Goal: Transaction & Acquisition: Book appointment/travel/reservation

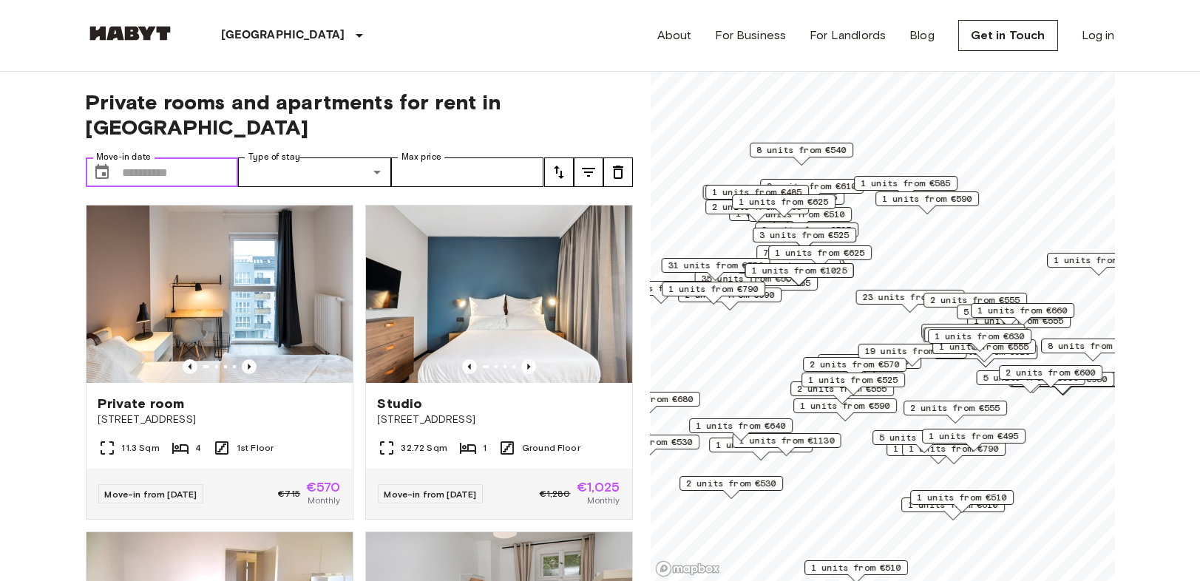
click at [196, 158] on input "Move-in date" at bounding box center [181, 173] width 116 height 30
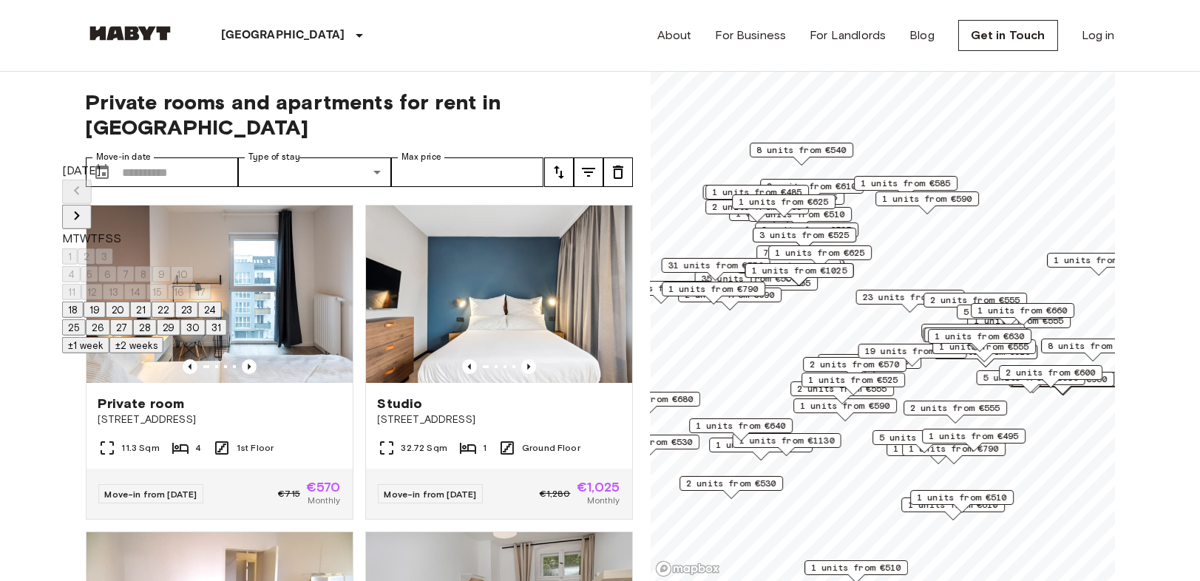
click at [92, 205] on button "Next month" at bounding box center [77, 217] width 30 height 24
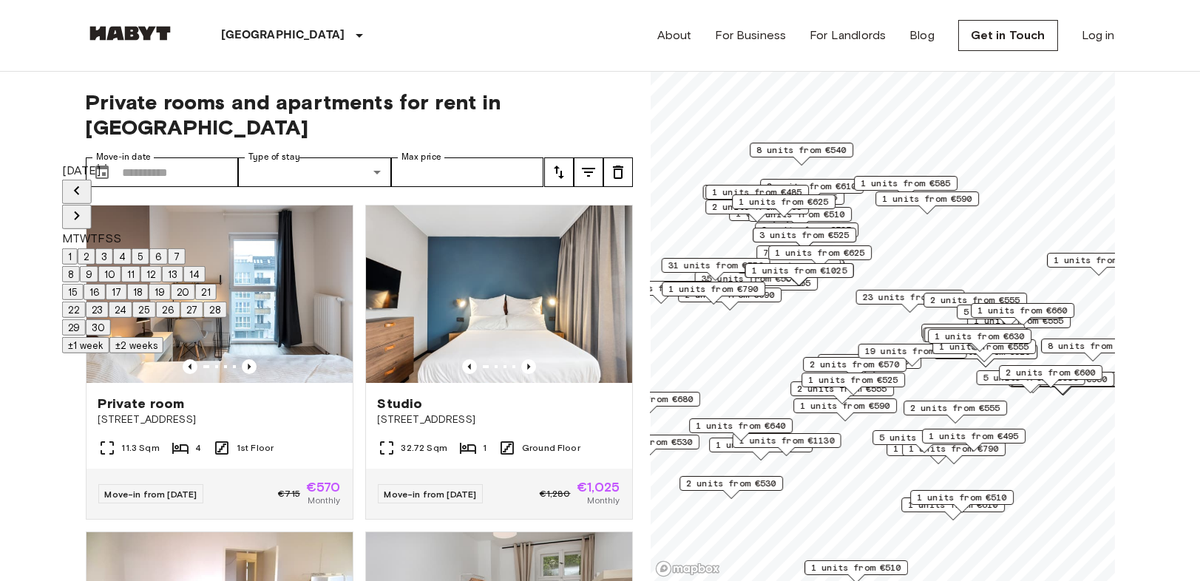
click at [86, 207] on icon "Next month" at bounding box center [77, 216] width 18 height 18
click at [78, 248] on button "1" at bounding box center [70, 256] width 16 height 16
type input "**********"
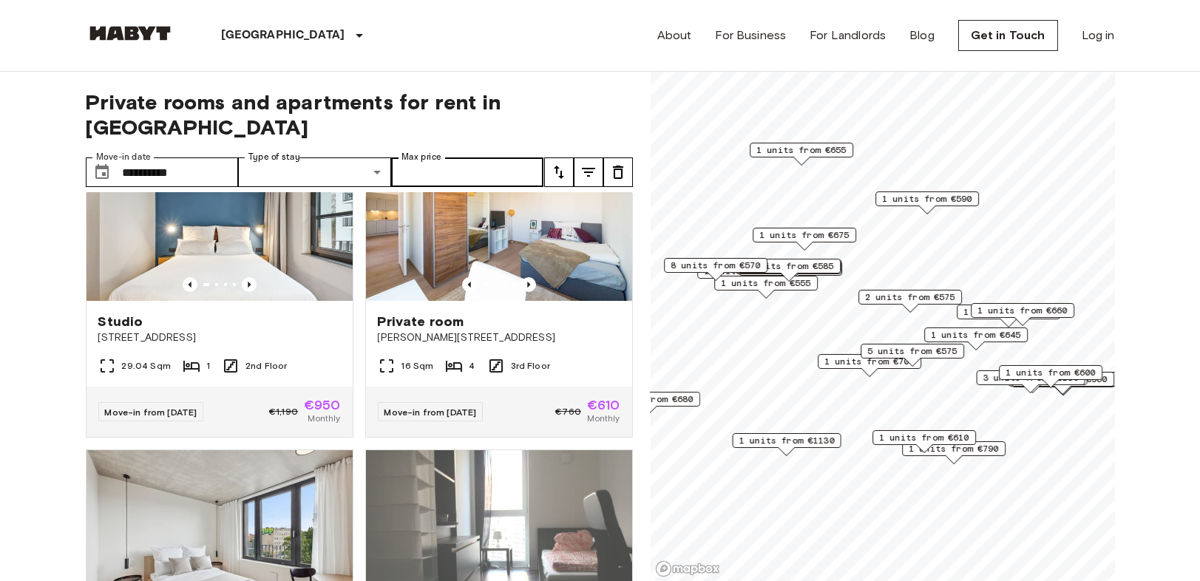
click at [428, 151] on label "Max price" at bounding box center [422, 157] width 40 height 13
click at [428, 158] on input "Max price" at bounding box center [467, 173] width 153 height 30
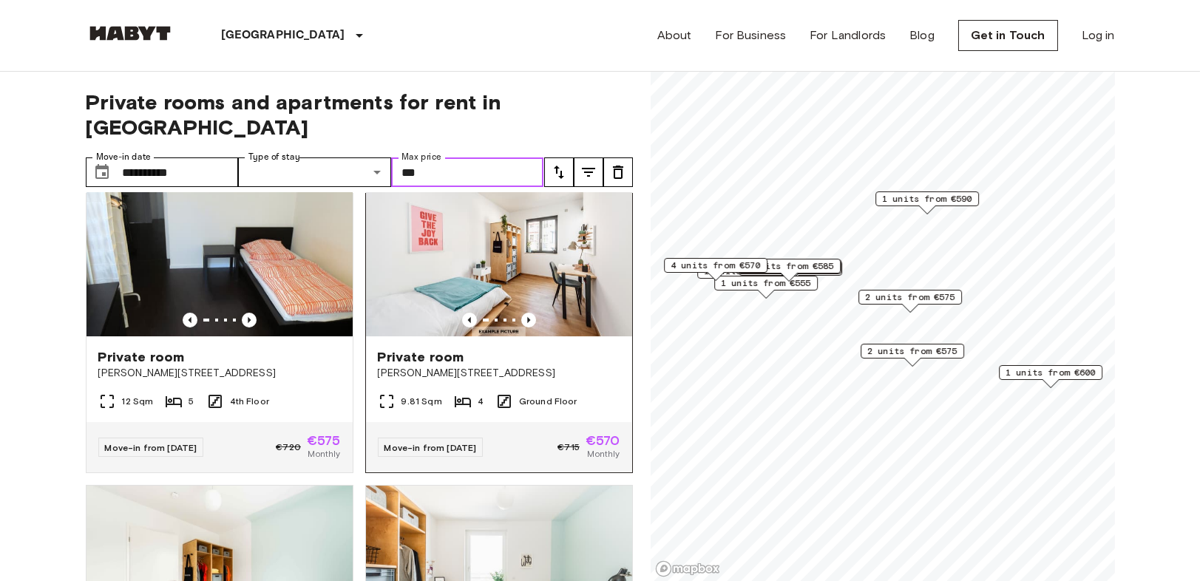
scroll to position [1725, 0]
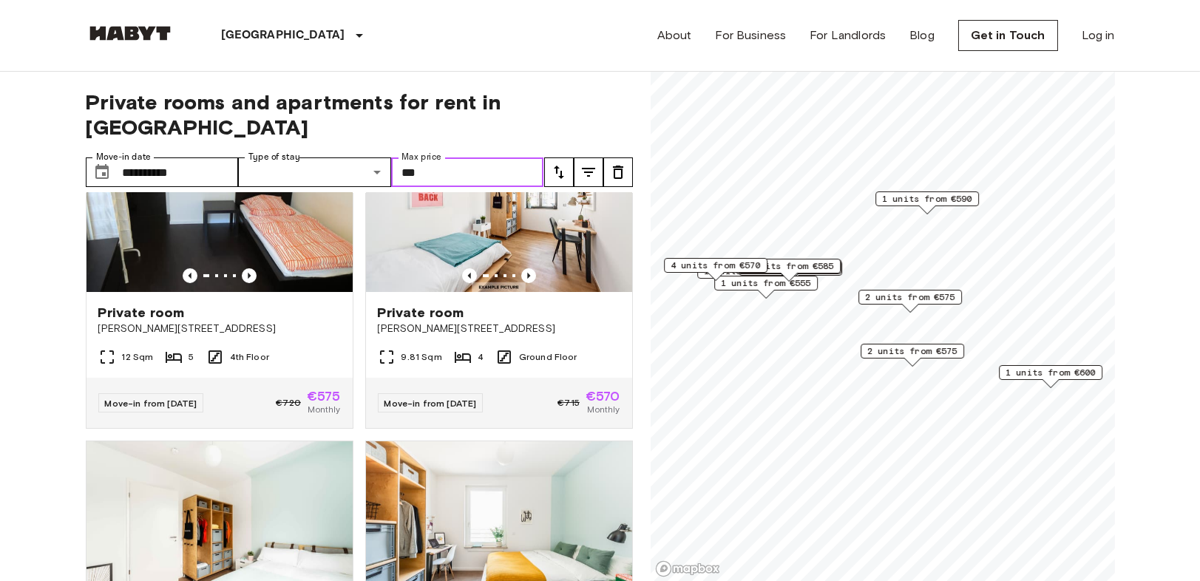
click at [920, 351] on span "2 units from €575" at bounding box center [912, 351] width 90 height 13
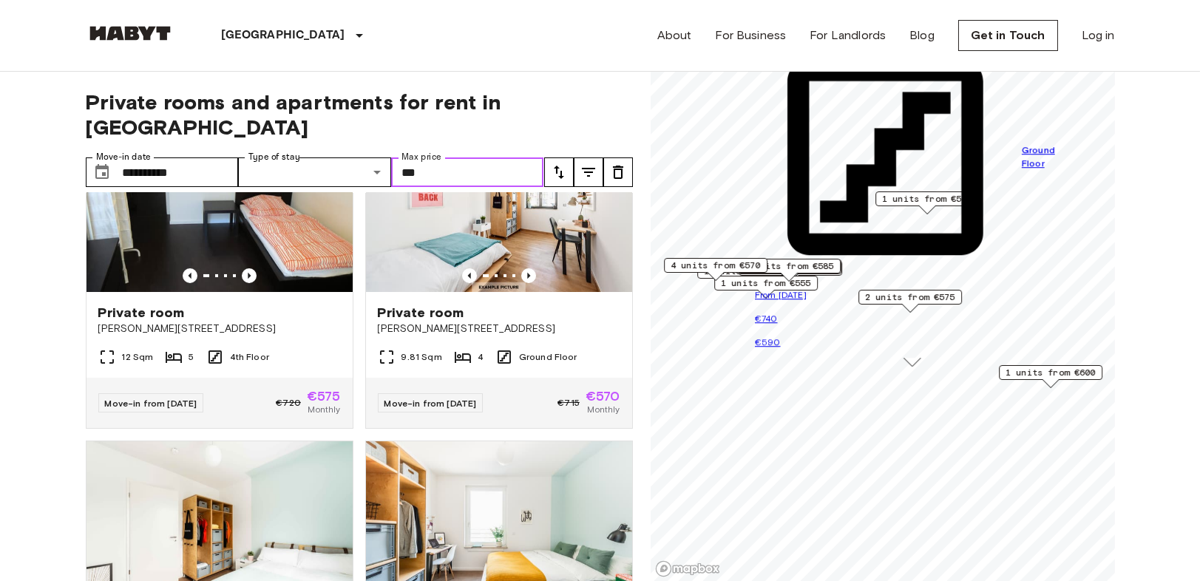
type input "***"
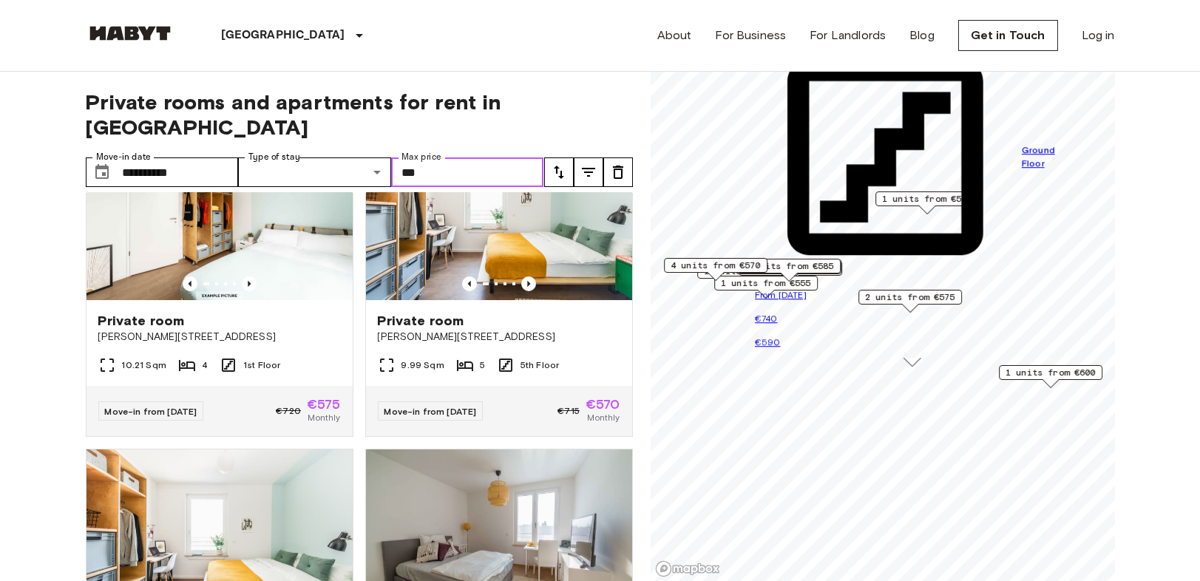
scroll to position [2054, 0]
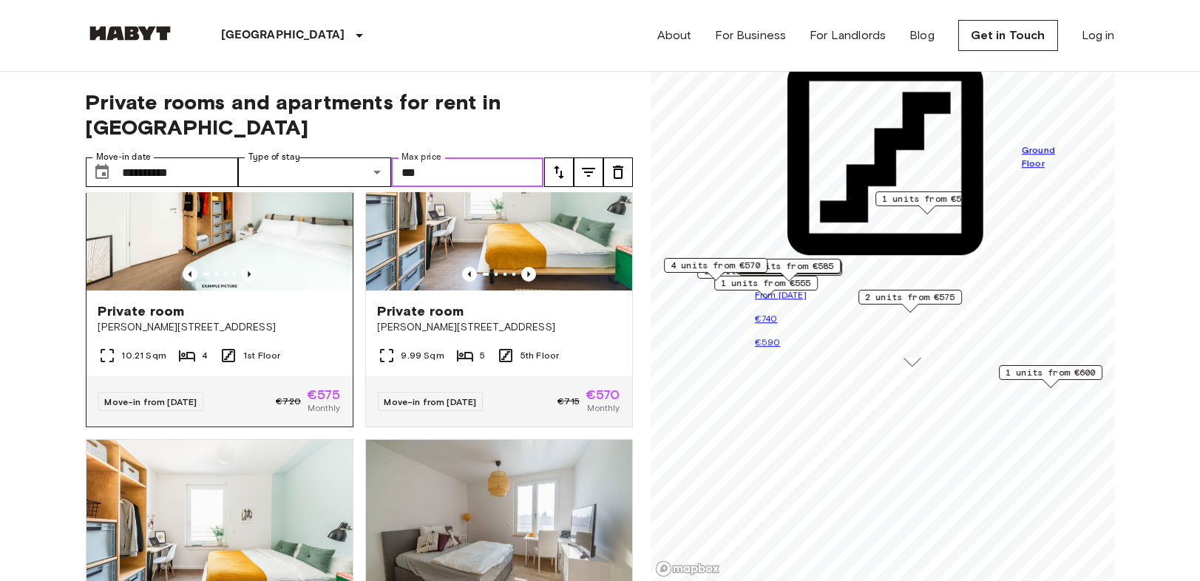
click at [290, 252] on img at bounding box center [220, 201] width 266 height 177
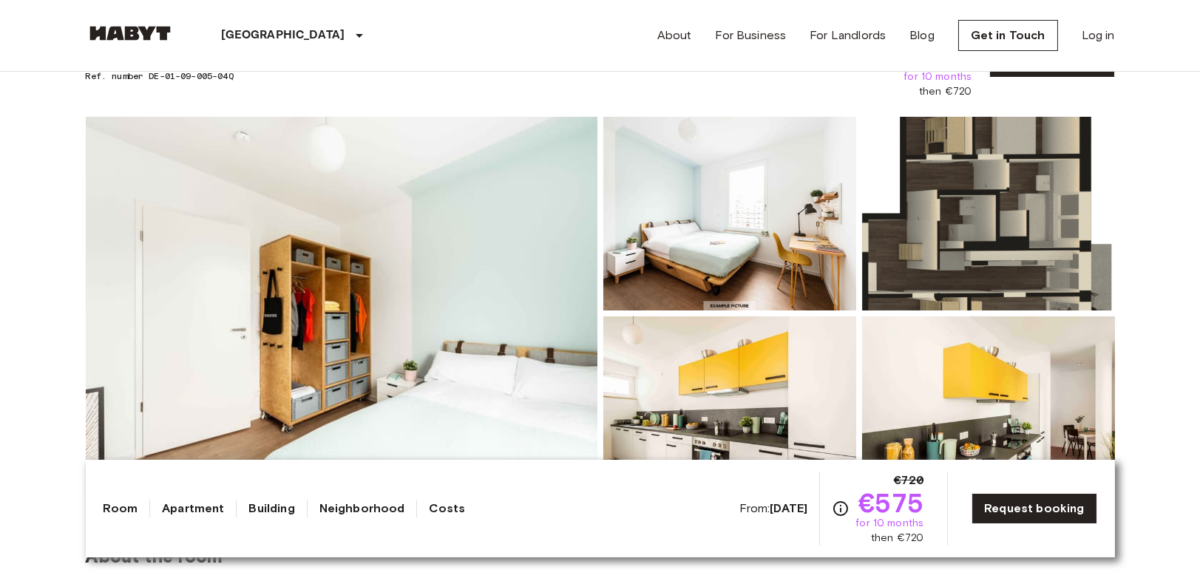
scroll to position [164, 0]
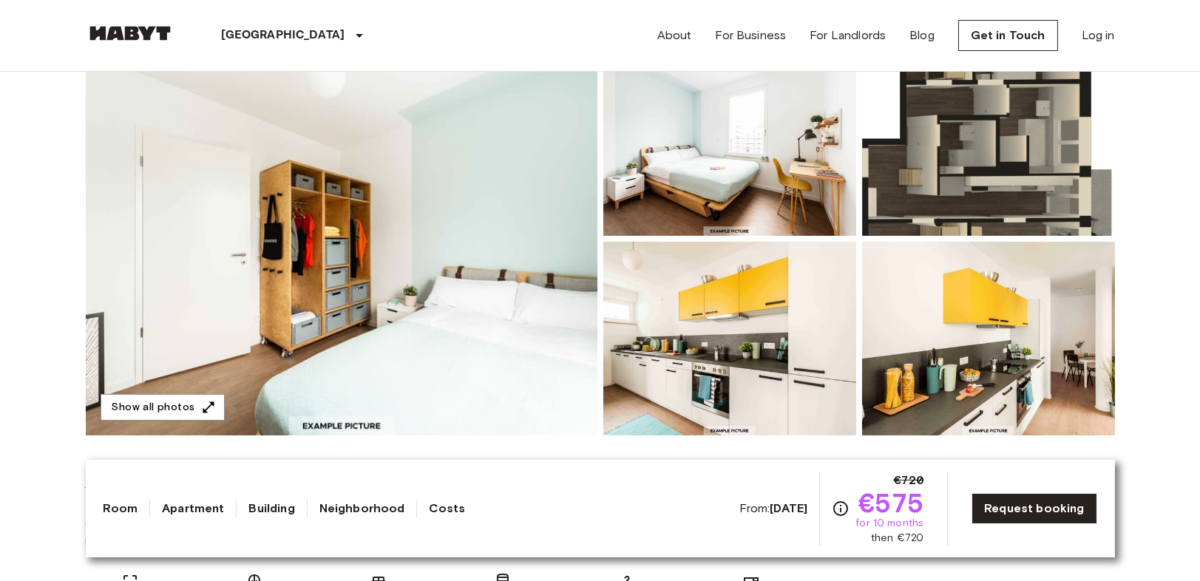
click at [410, 256] on img at bounding box center [342, 238] width 512 height 393
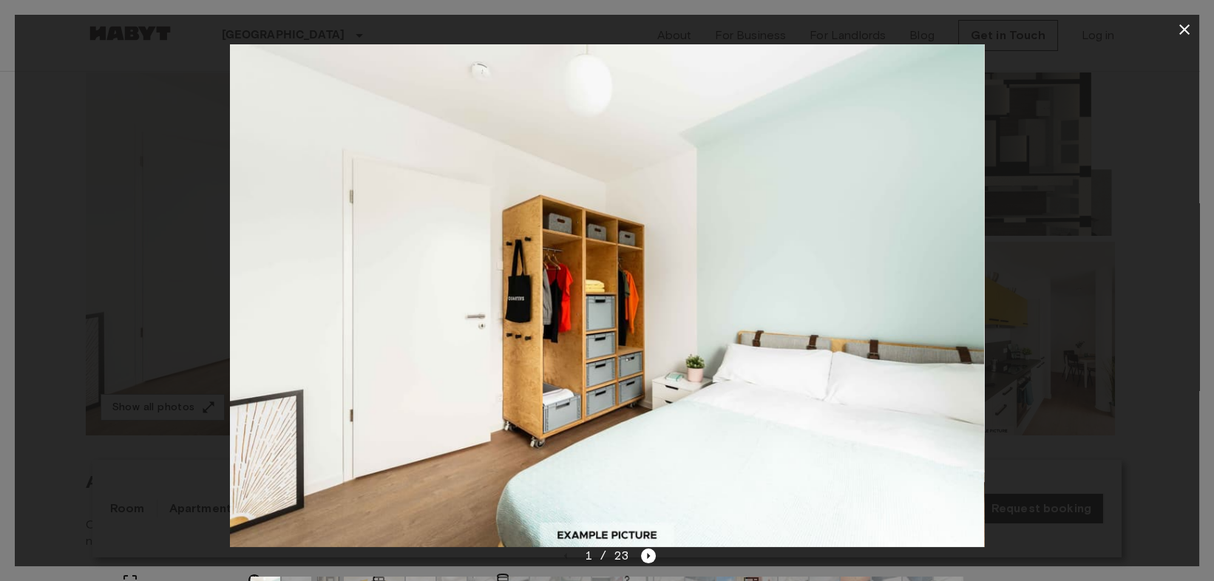
drag, startPoint x: 944, startPoint y: 351, endPoint x: 952, endPoint y: 333, distance: 20.2
click at [944, 351] on img at bounding box center [607, 295] width 755 height 503
click at [966, 262] on img at bounding box center [607, 295] width 755 height 503
click at [1175, 16] on div at bounding box center [607, 30] width 1185 height 30
click at [641, 550] on icon "Next image" at bounding box center [648, 556] width 15 height 15
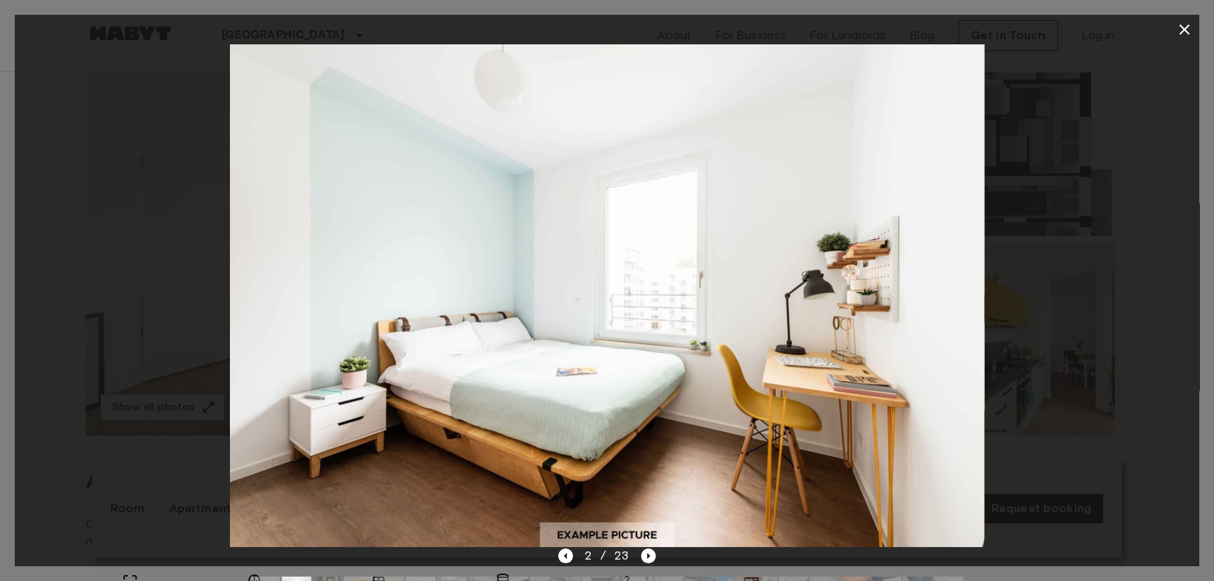
click at [950, 431] on img at bounding box center [607, 295] width 755 height 503
click at [653, 552] on icon "Next image" at bounding box center [648, 556] width 15 height 15
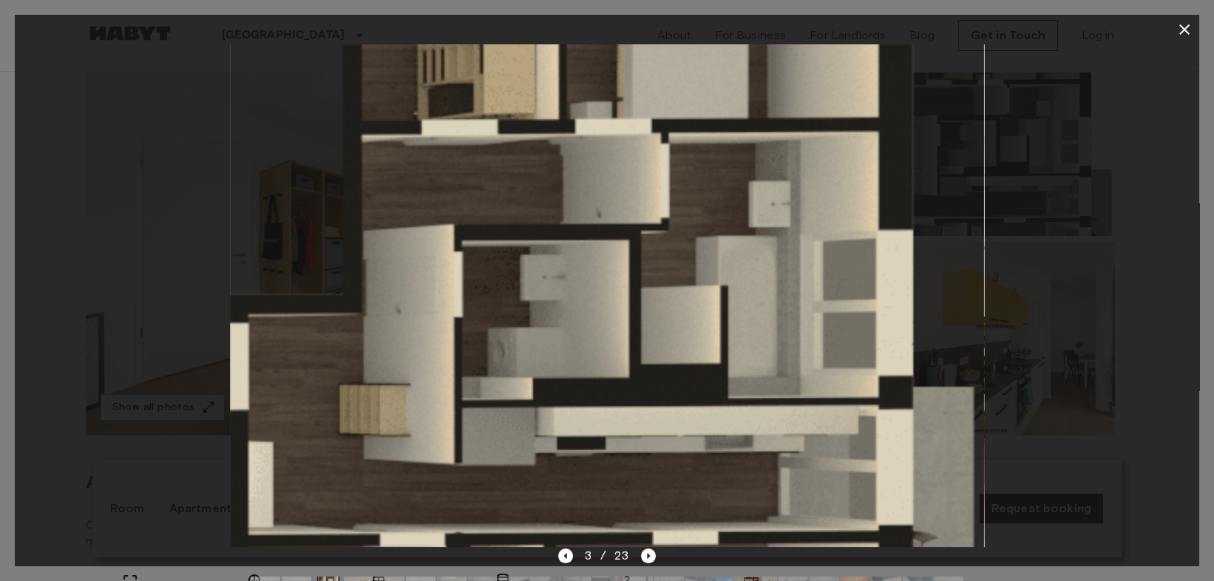
drag, startPoint x: 944, startPoint y: 460, endPoint x: 923, endPoint y: 472, distance: 24.5
click at [944, 460] on img at bounding box center [607, 295] width 755 height 503
click at [648, 549] on icon "Next image" at bounding box center [648, 556] width 15 height 15
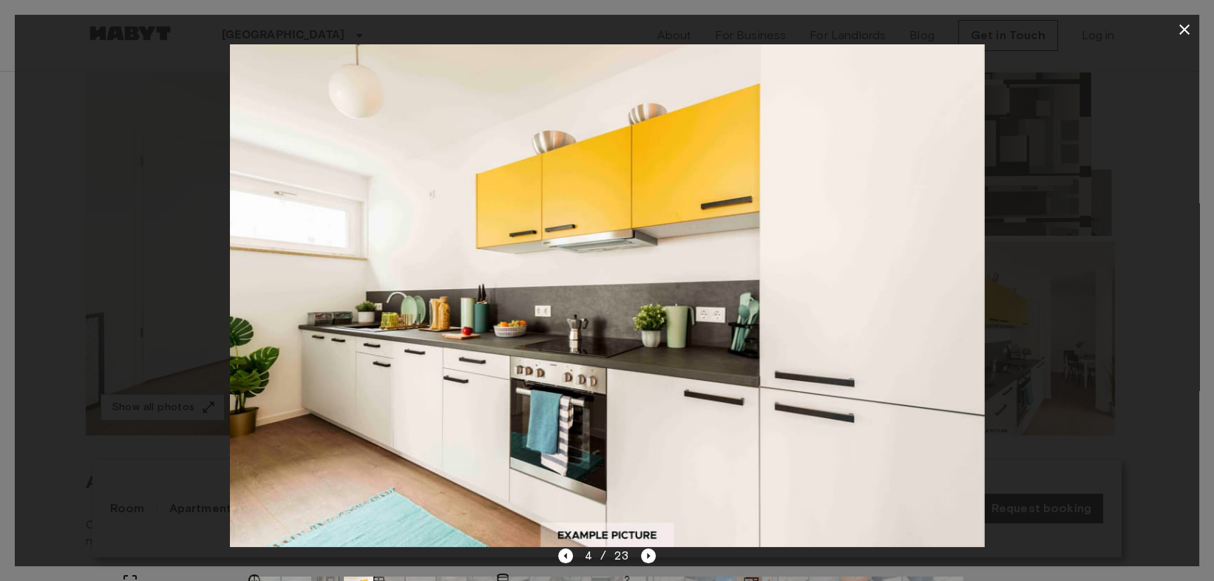
drag, startPoint x: 1072, startPoint y: 390, endPoint x: 1050, endPoint y: 399, distance: 24.2
click at [1072, 390] on div at bounding box center [607, 295] width 1185 height 503
click at [642, 554] on icon "Next image" at bounding box center [648, 556] width 15 height 15
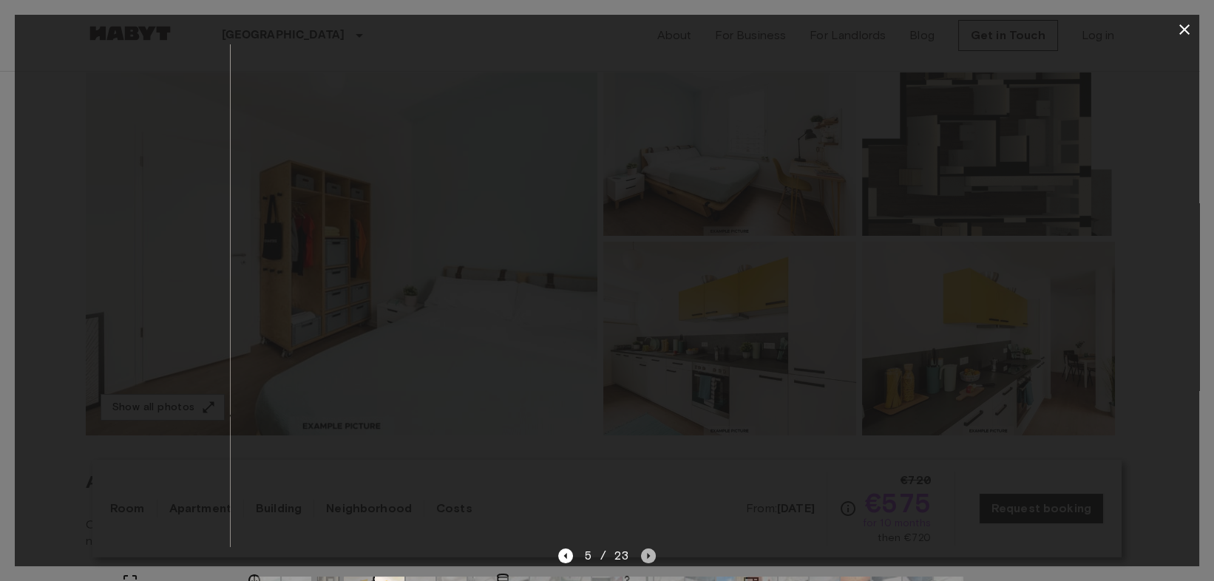
click at [642, 554] on icon "Next image" at bounding box center [648, 556] width 15 height 15
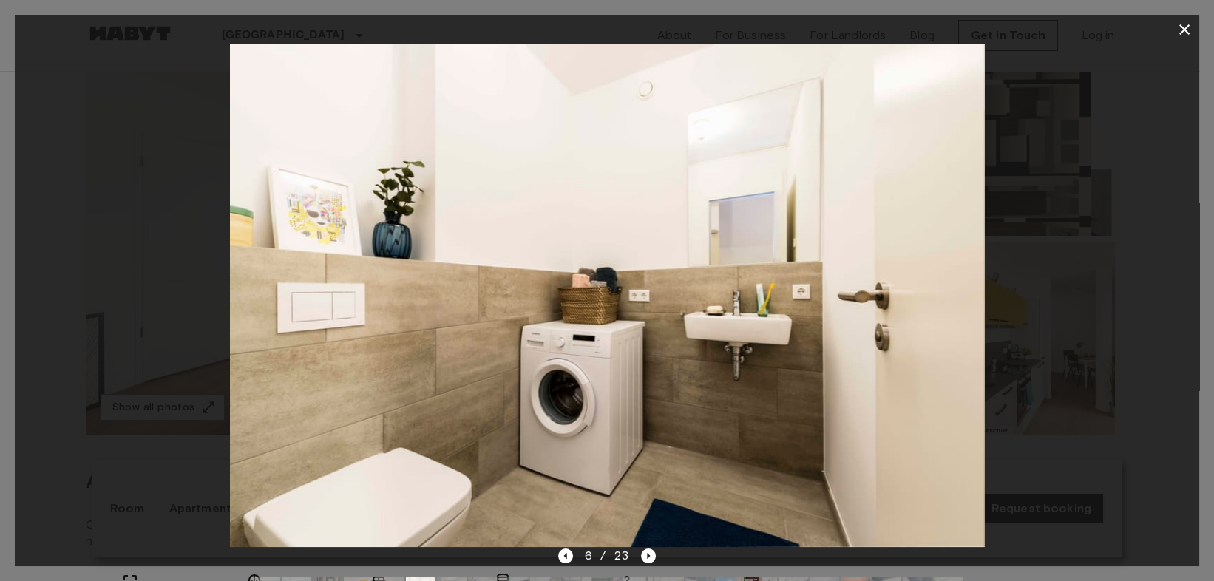
drag, startPoint x: 1082, startPoint y: 398, endPoint x: 1069, endPoint y: 399, distance: 13.4
click at [1082, 398] on div at bounding box center [607, 295] width 1185 height 503
click at [651, 552] on icon "Next image" at bounding box center [648, 556] width 15 height 15
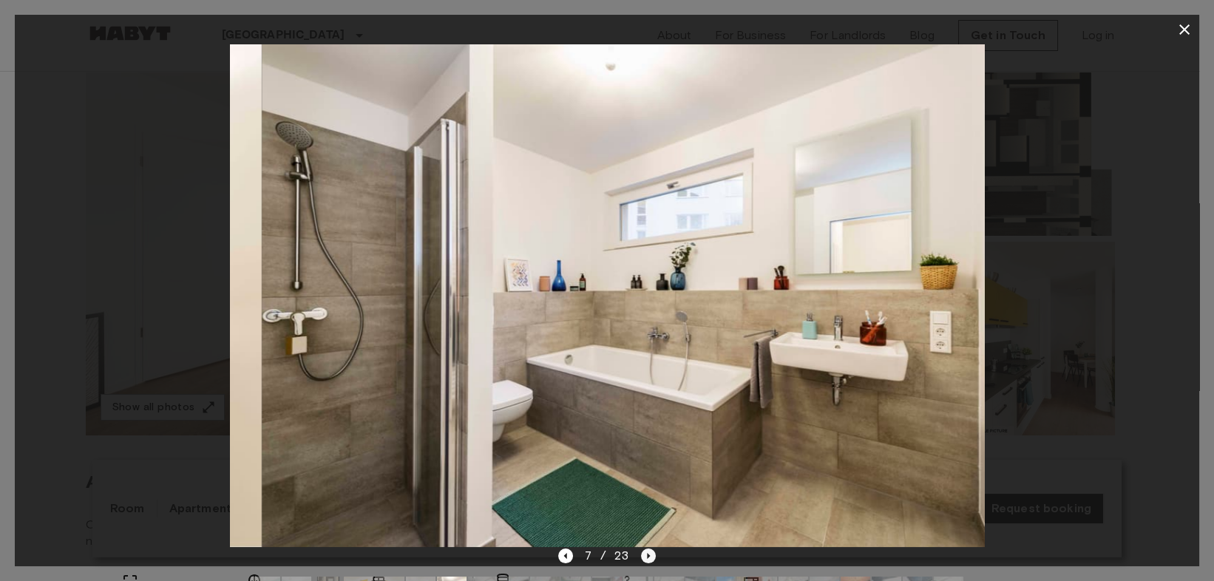
click at [651, 552] on icon "Next image" at bounding box center [648, 556] width 15 height 15
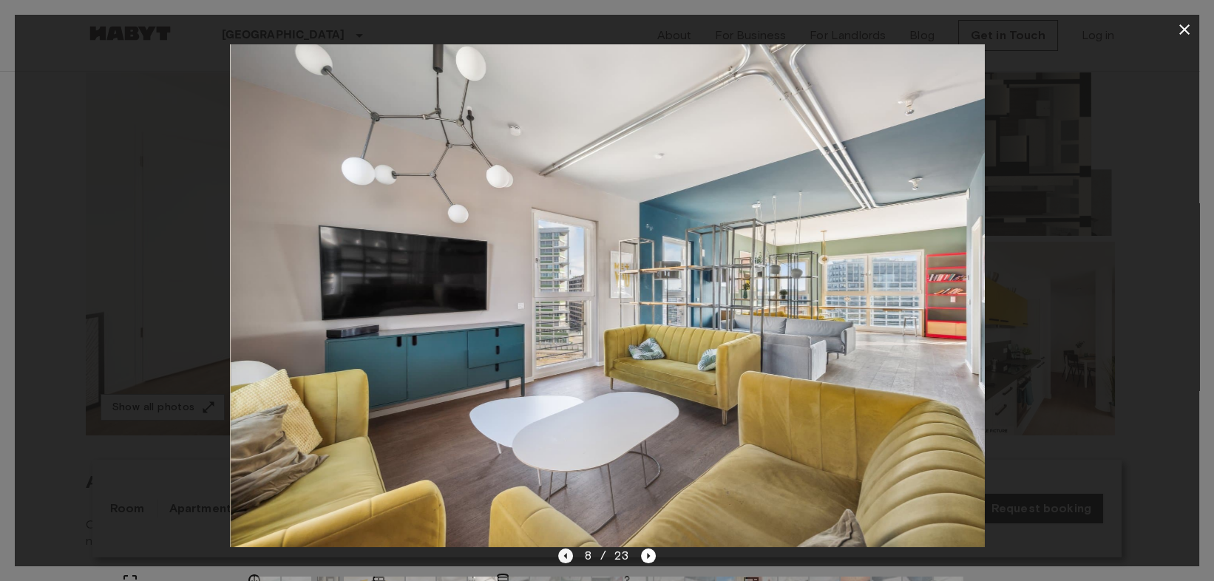
click at [565, 556] on icon "Previous image" at bounding box center [564, 556] width 3 height 6
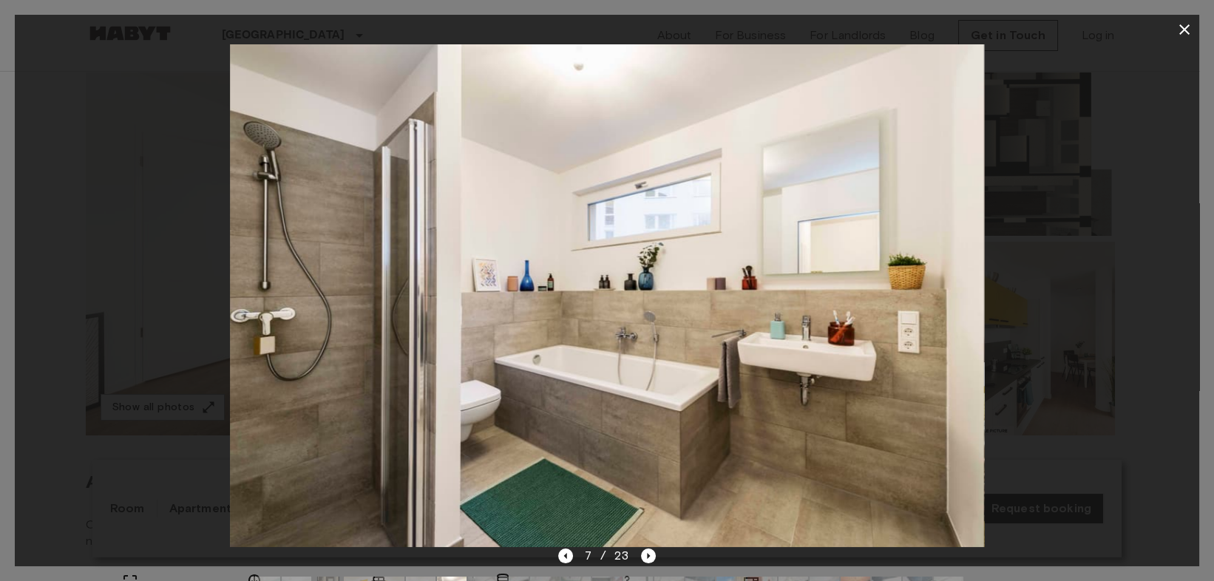
click at [1019, 422] on div at bounding box center [607, 295] width 1185 height 503
click at [653, 552] on icon "Next image" at bounding box center [648, 556] width 15 height 15
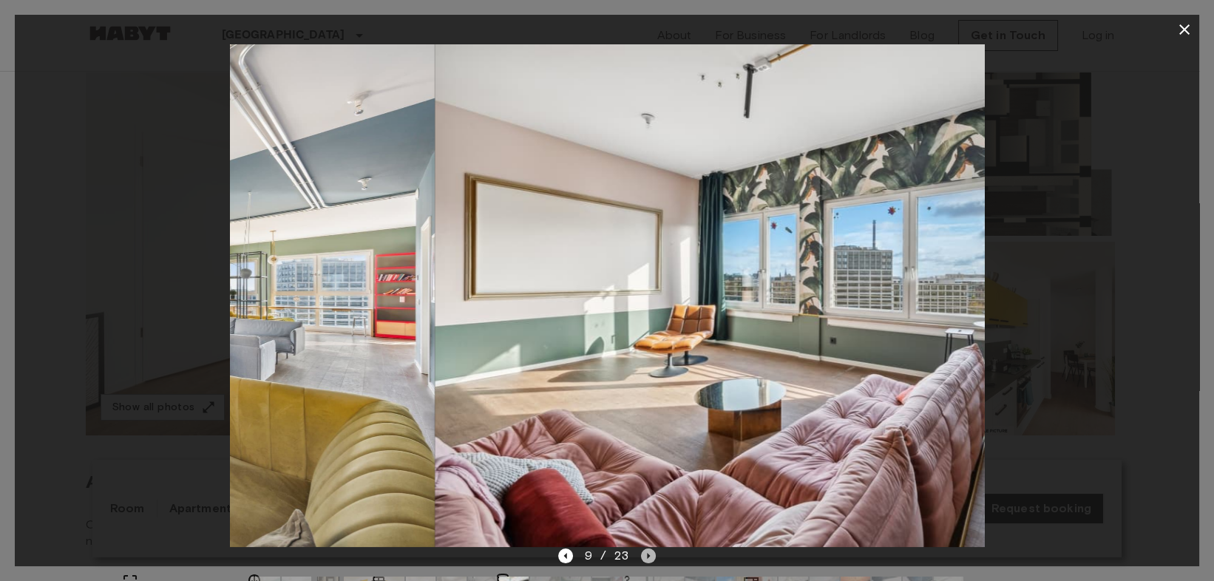
click at [653, 552] on icon "Next image" at bounding box center [648, 556] width 15 height 15
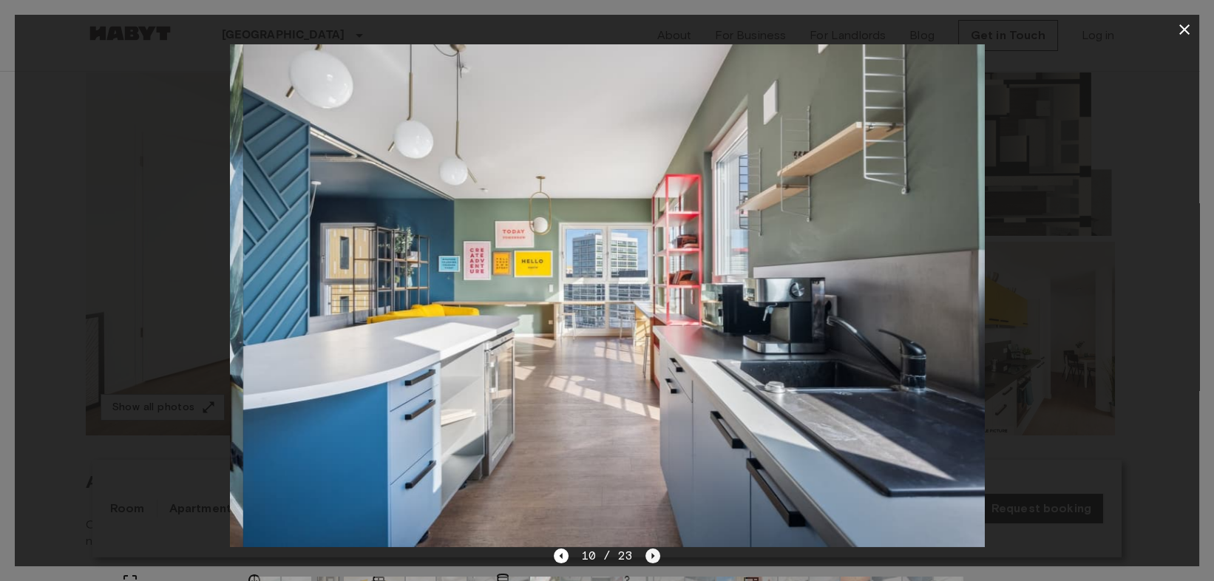
click at [653, 552] on icon "Next image" at bounding box center [653, 556] width 15 height 15
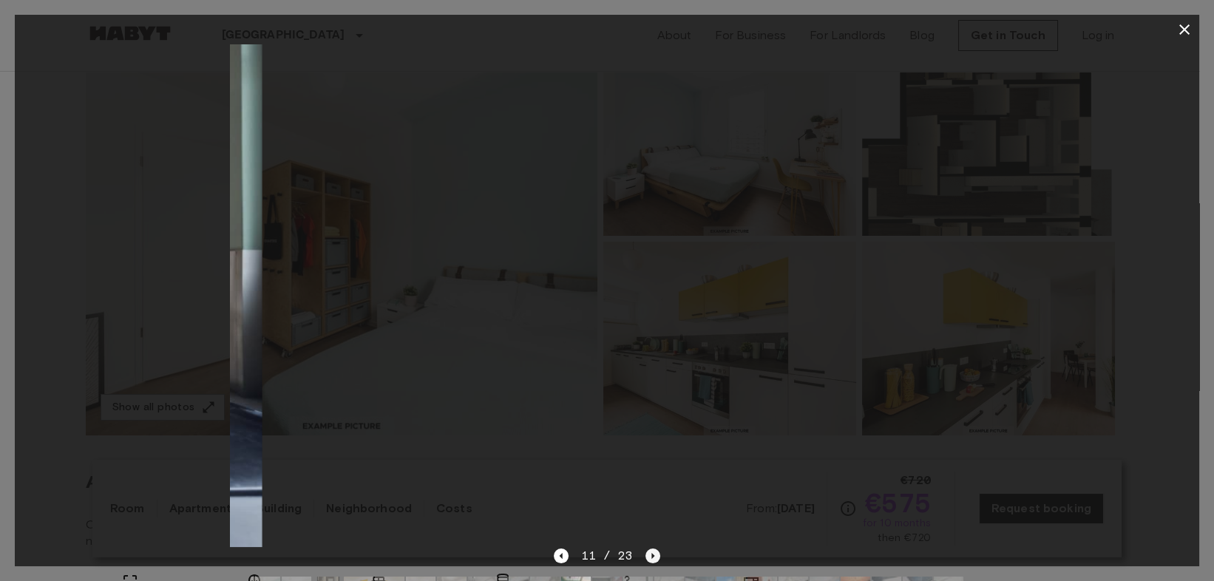
click at [653, 552] on icon "Next image" at bounding box center [653, 556] width 15 height 15
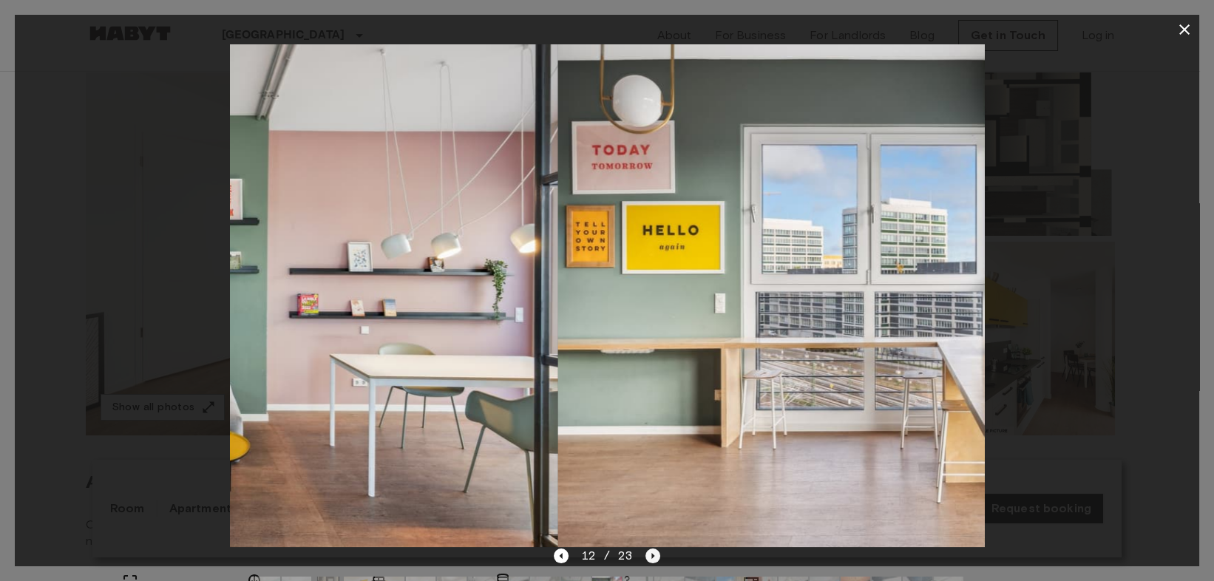
click at [653, 552] on icon "Next image" at bounding box center [653, 556] width 15 height 15
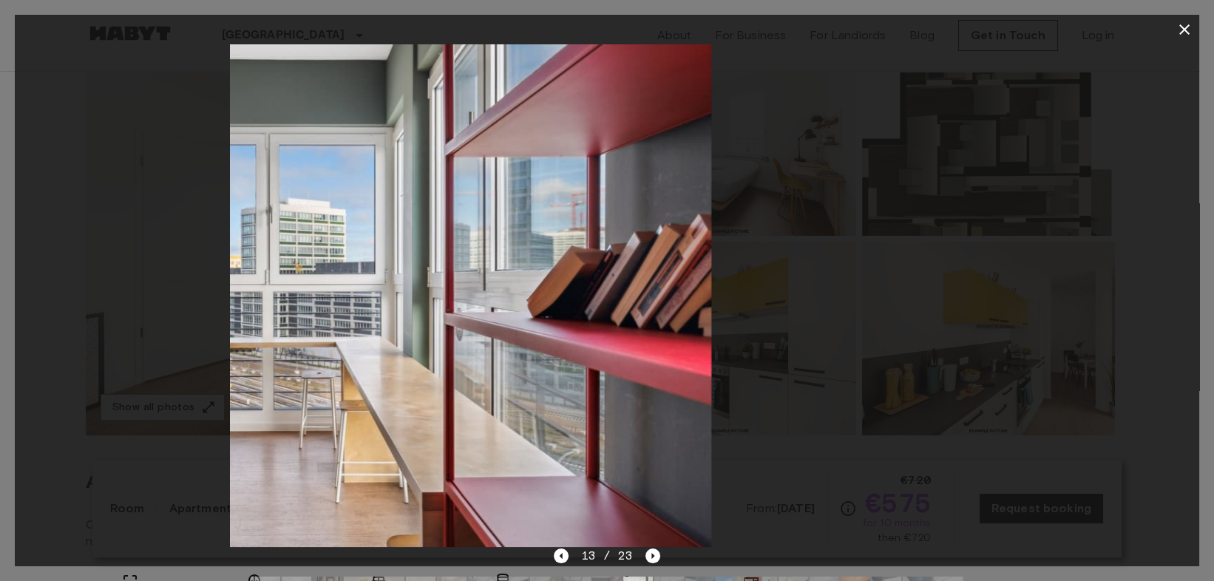
click at [663, 547] on div "13 / 23" at bounding box center [607, 291] width 1185 height 552
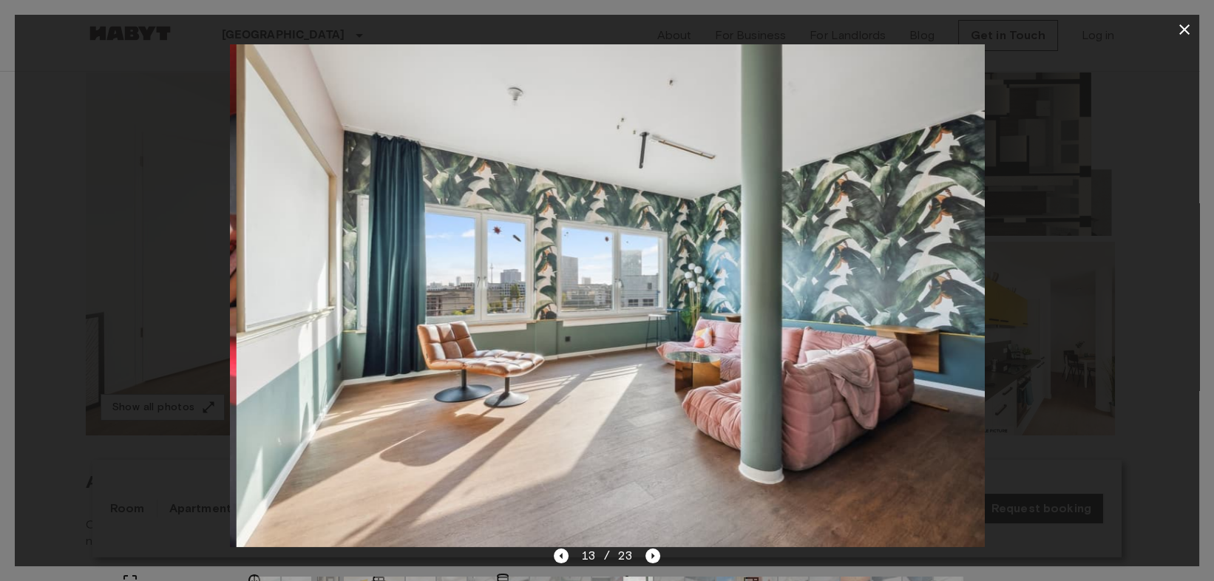
click at [663, 547] on img at bounding box center [613, 295] width 755 height 503
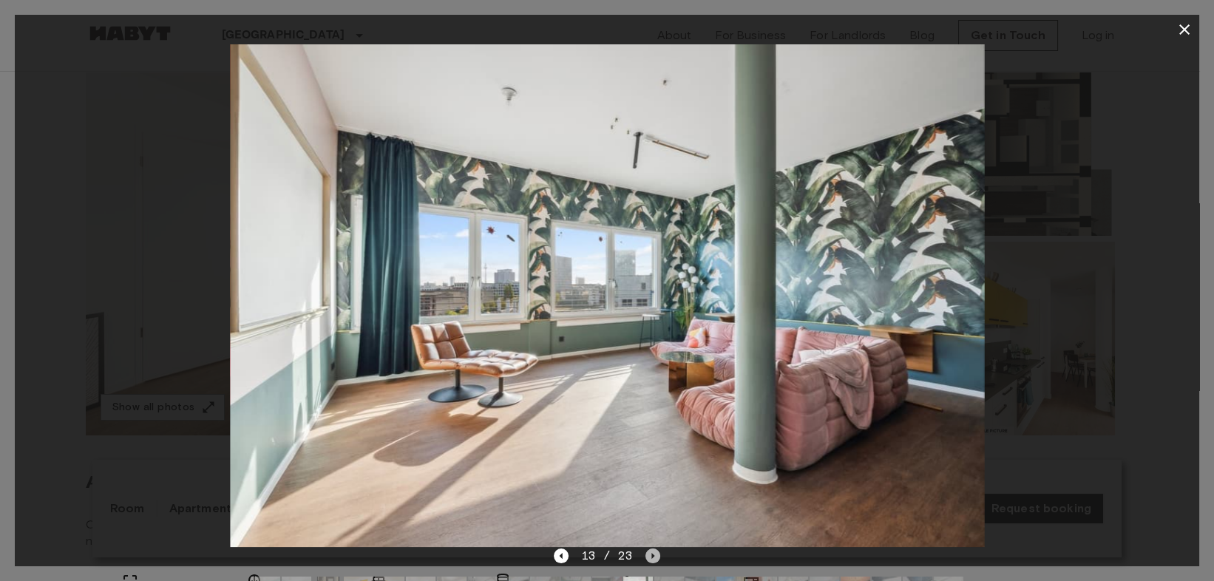
click at [655, 552] on icon "Next image" at bounding box center [653, 556] width 15 height 15
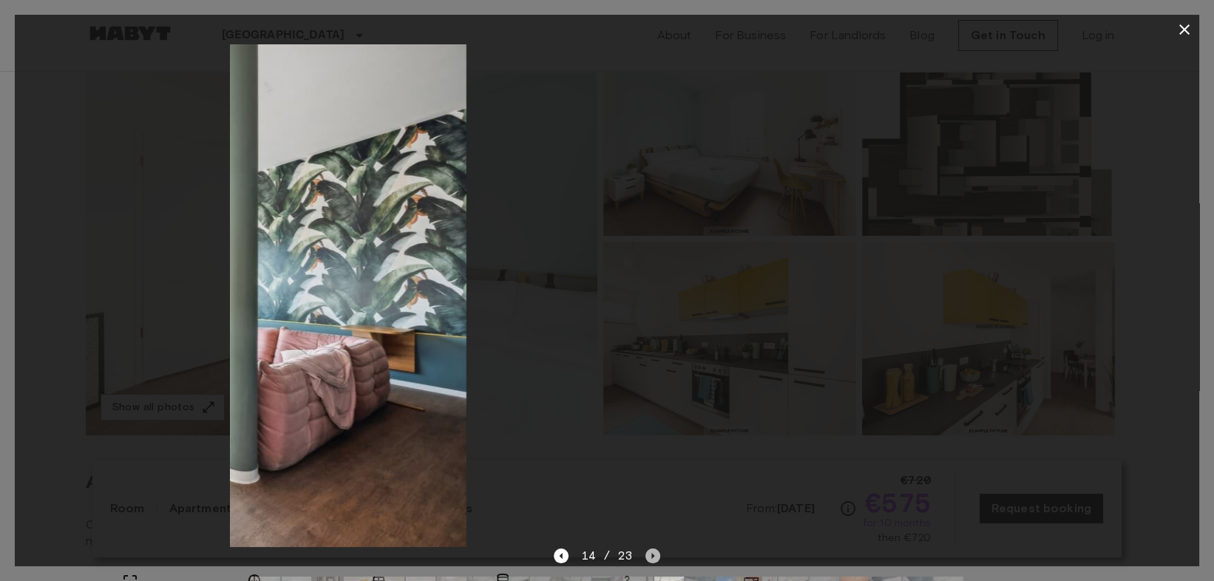
click at [655, 552] on icon "Next image" at bounding box center [653, 556] width 15 height 15
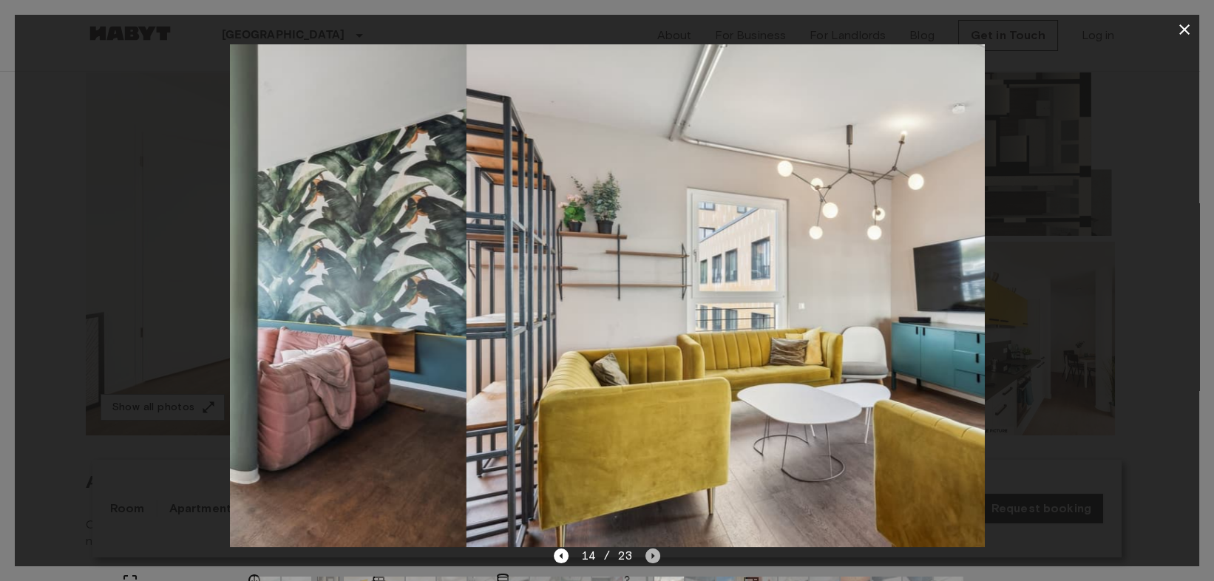
click at [655, 552] on icon "Next image" at bounding box center [653, 556] width 15 height 15
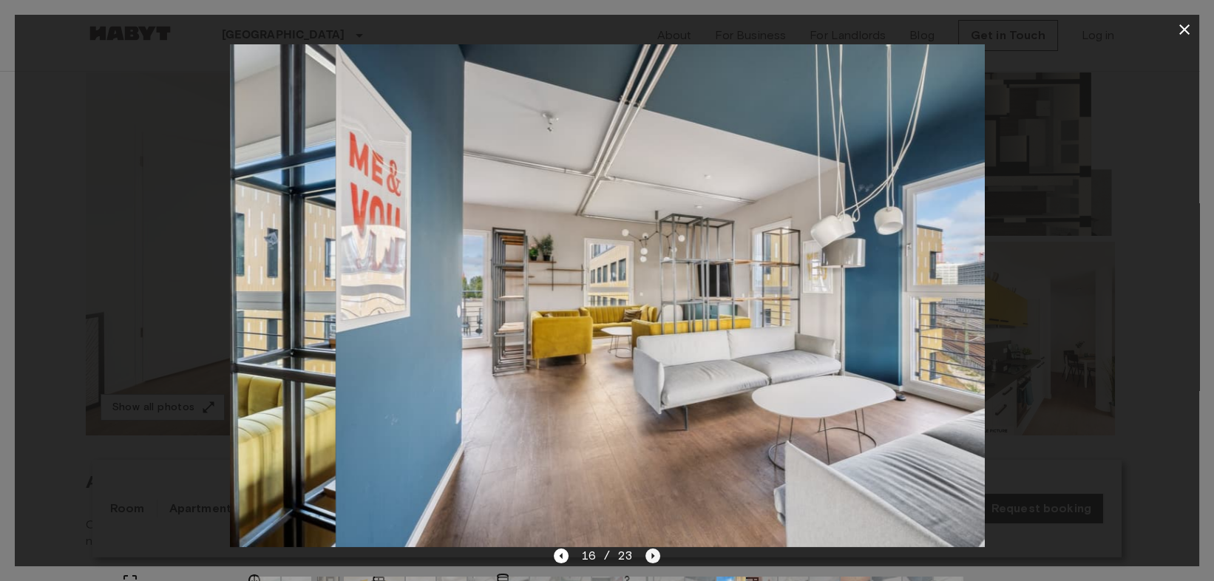
click at [655, 552] on icon "Next image" at bounding box center [653, 556] width 15 height 15
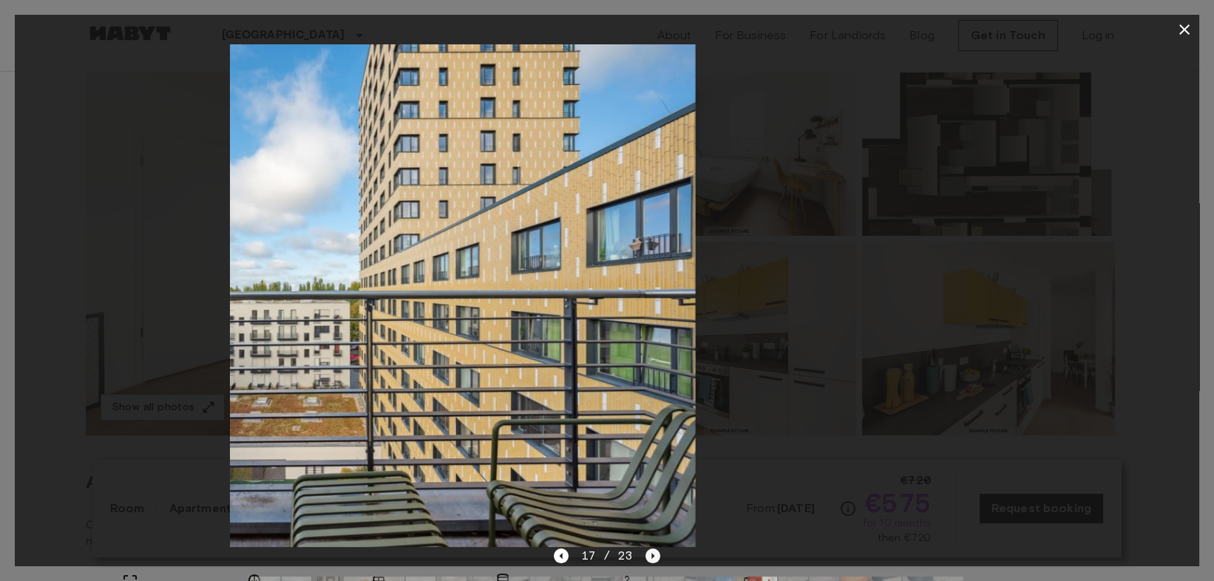
click at [655, 552] on icon "Next image" at bounding box center [653, 556] width 15 height 15
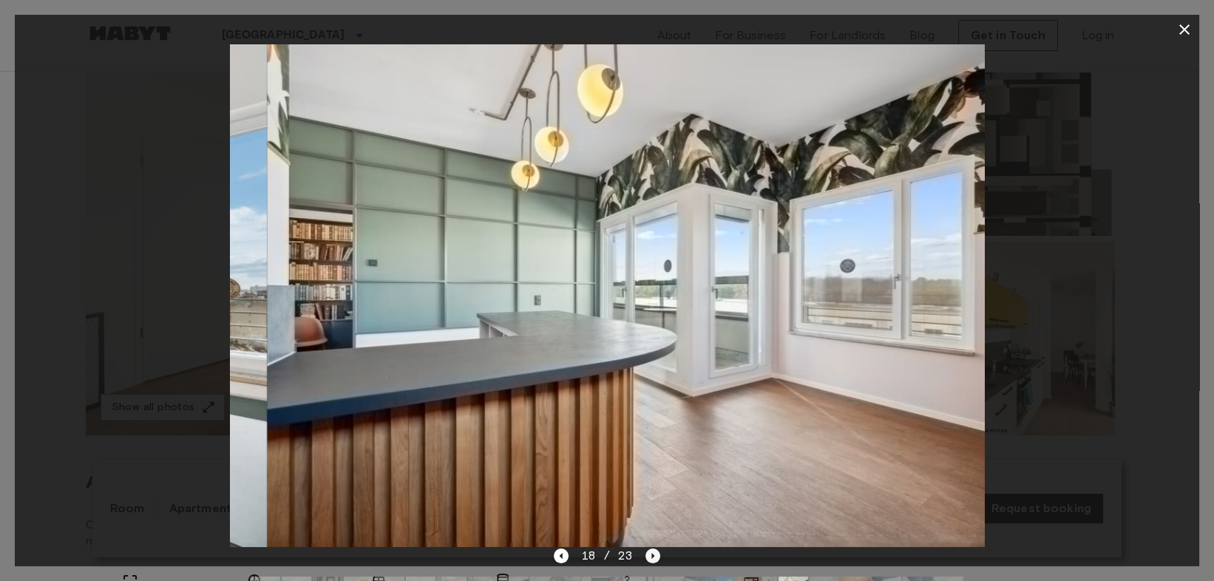
click at [655, 552] on icon "Next image" at bounding box center [653, 556] width 15 height 15
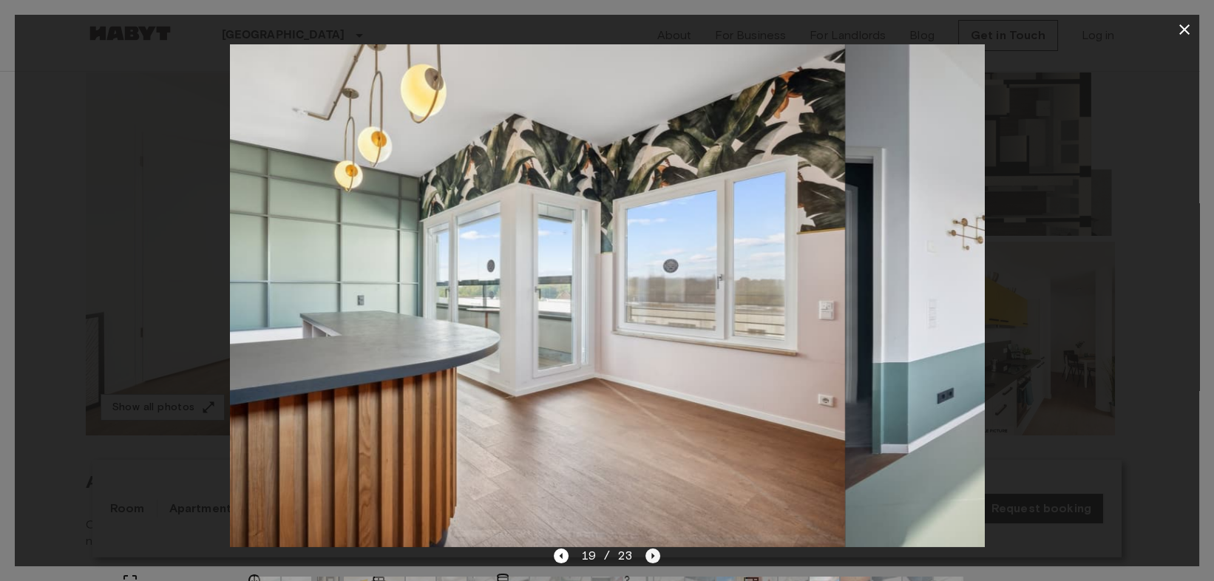
click at [655, 552] on icon "Next image" at bounding box center [653, 556] width 15 height 15
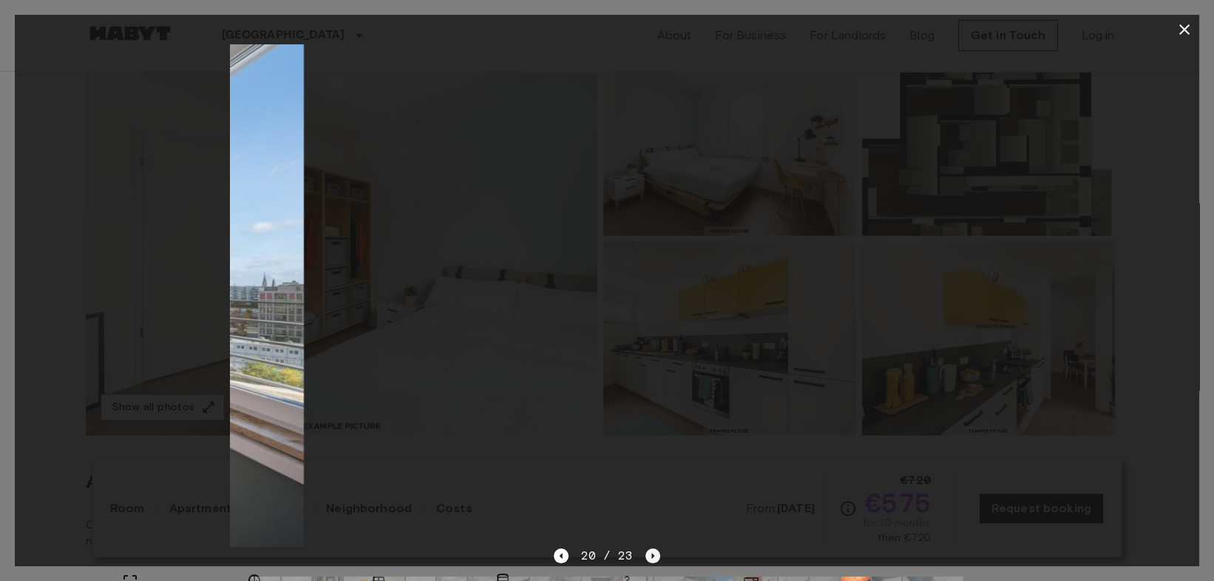
click at [655, 552] on icon "Next image" at bounding box center [653, 556] width 15 height 15
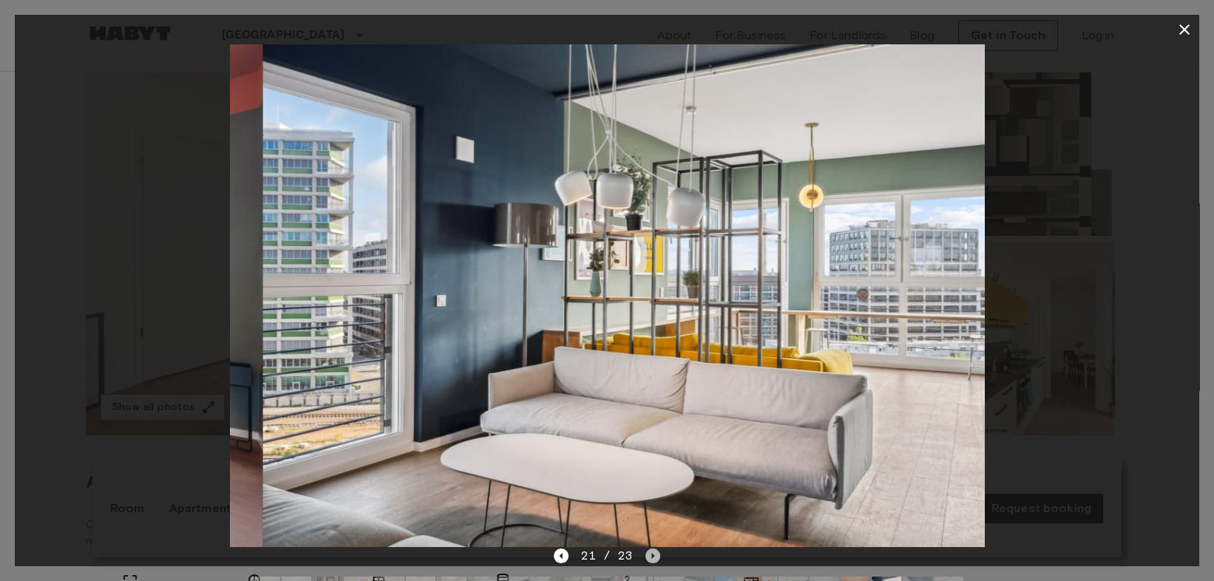
click at [655, 552] on icon "Next image" at bounding box center [653, 556] width 15 height 15
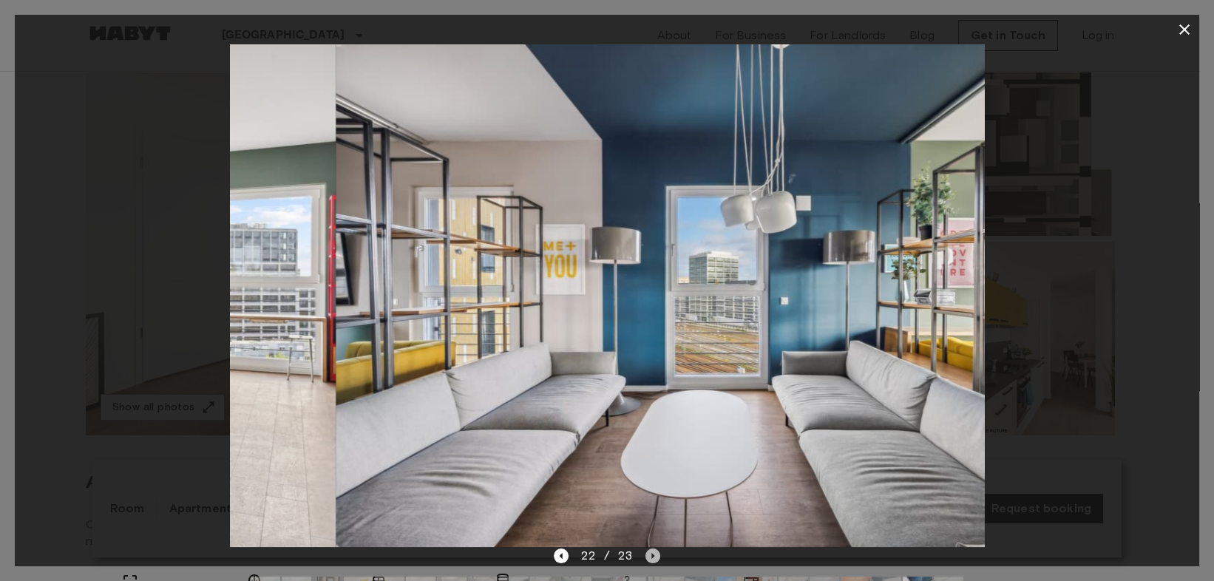
click at [655, 552] on icon "Next image" at bounding box center [653, 556] width 15 height 15
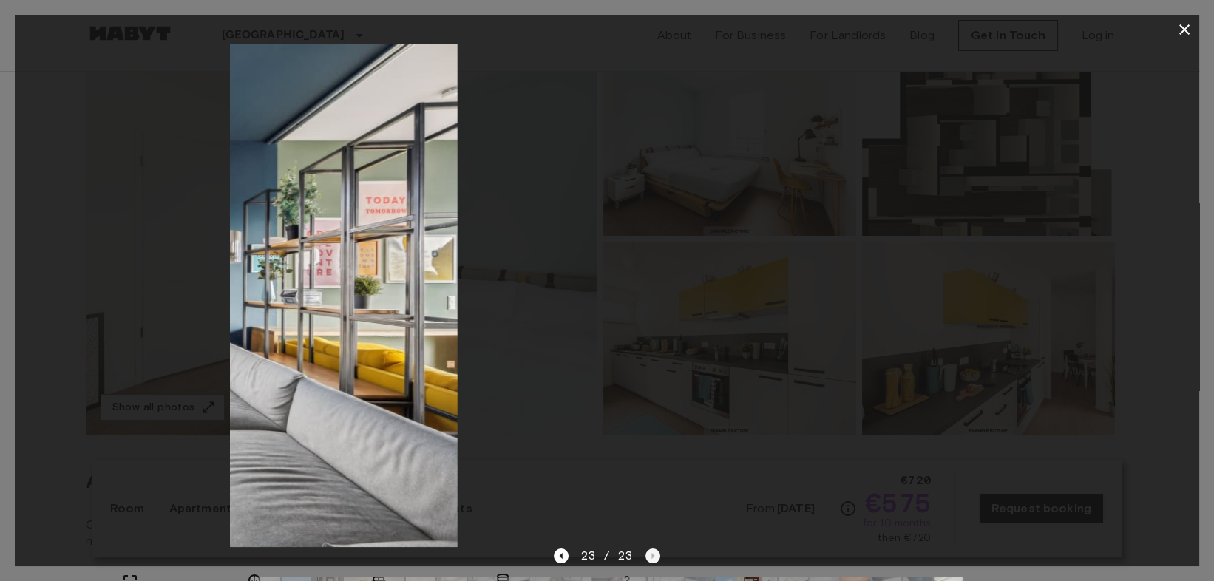
click at [655, 552] on div "23 / 23" at bounding box center [607, 556] width 106 height 18
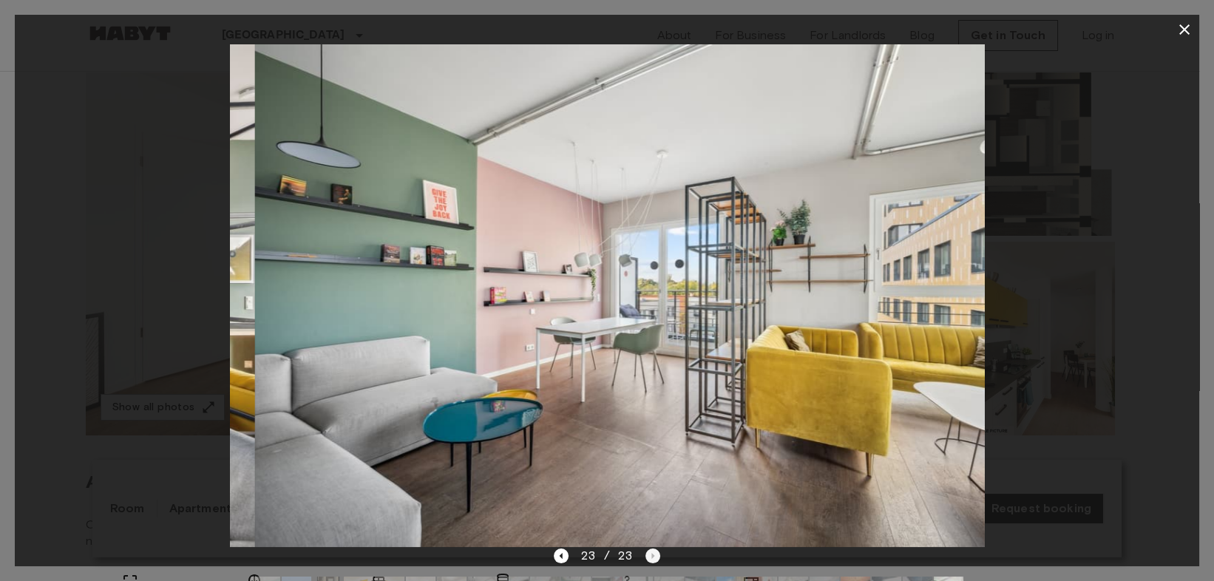
click at [655, 552] on div "23 / 23" at bounding box center [607, 556] width 106 height 18
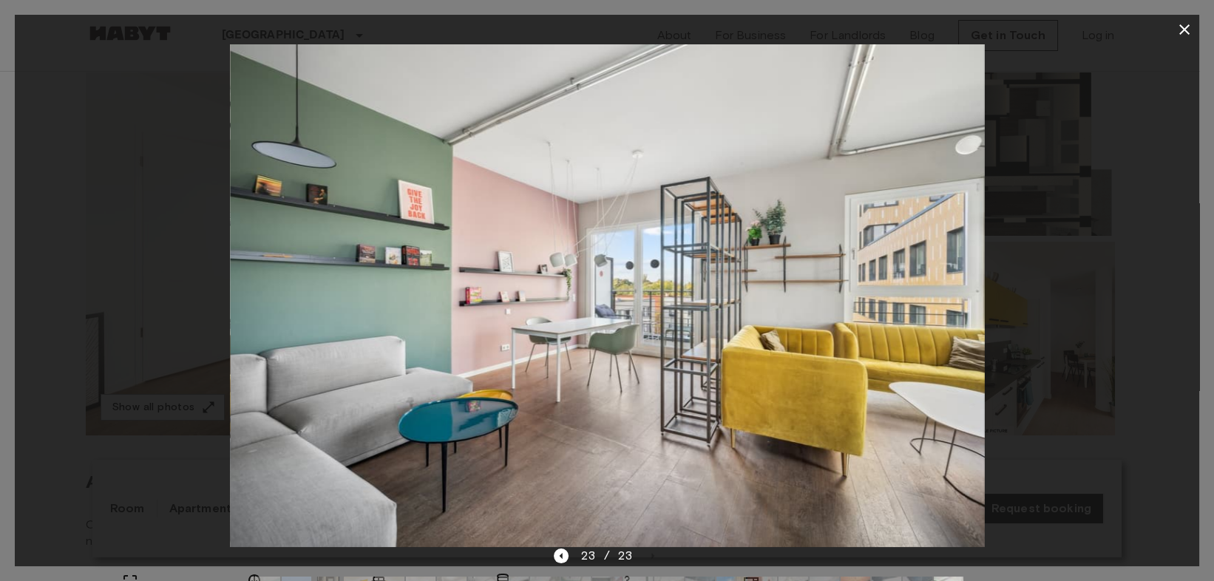
click at [655, 552] on div "23 / 23" at bounding box center [607, 556] width 106 height 18
click at [1176, 21] on icon "button" at bounding box center [1185, 30] width 18 height 18
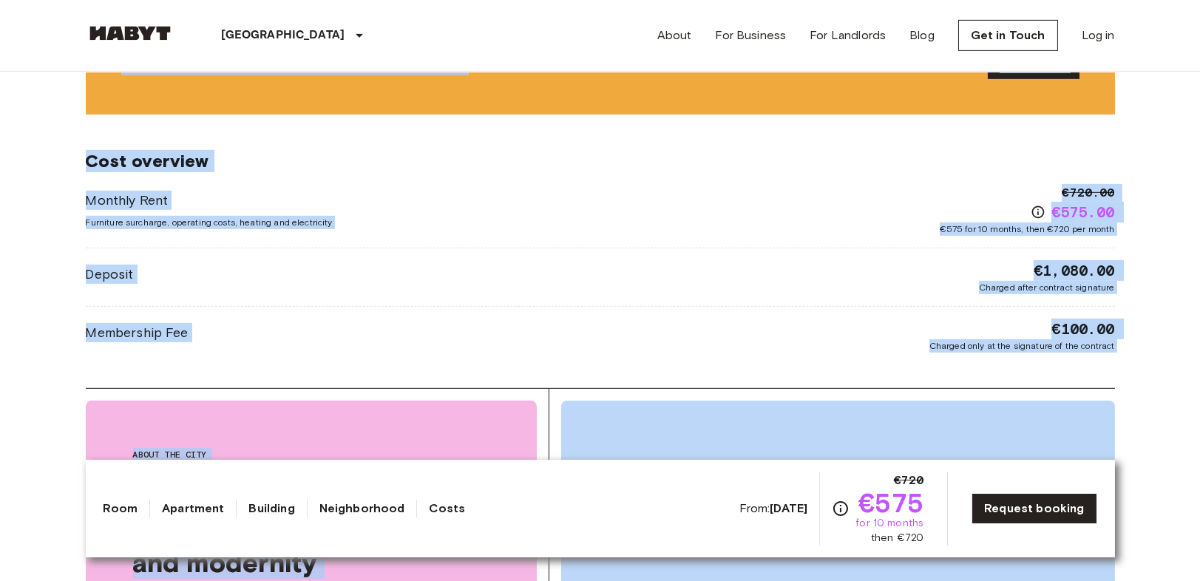
scroll to position [2136, 0]
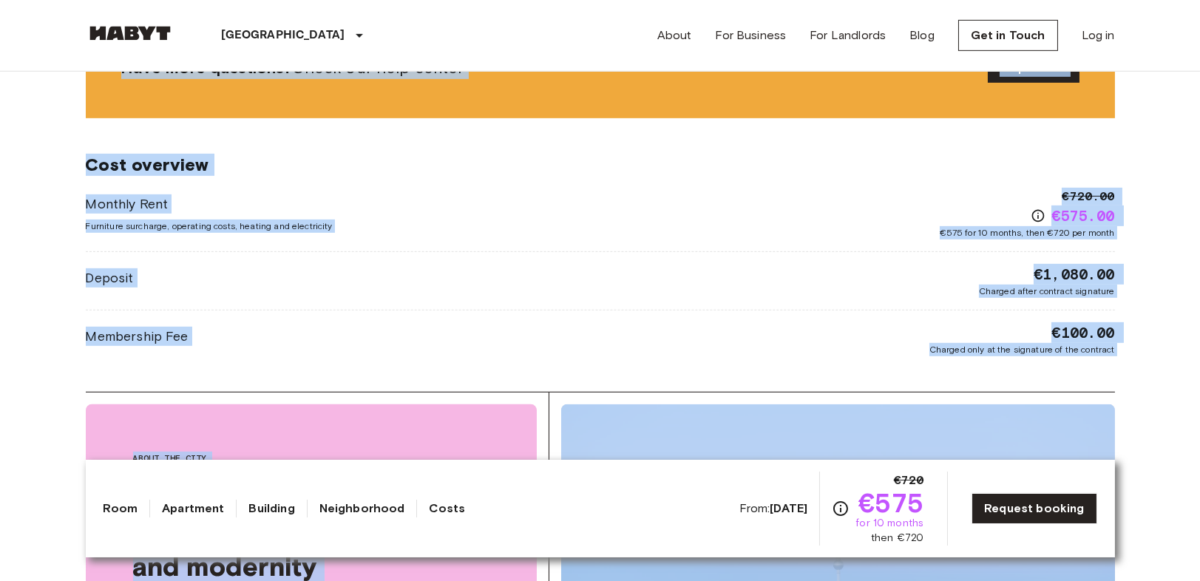
drag, startPoint x: 68, startPoint y: 103, endPoint x: 1156, endPoint y: 399, distance: 1127.5
click at [1156, 399] on body "Berlin Europe Amsterdam Berlin Brussels Cologne Dusseldorf Frankfurt Graz Hambu…" at bounding box center [600, 136] width 1200 height 4545
copy div "Private room From Oct 4 2025 Klara-Franke-Straße 24-28 Ref. number DE-01-09-005…"
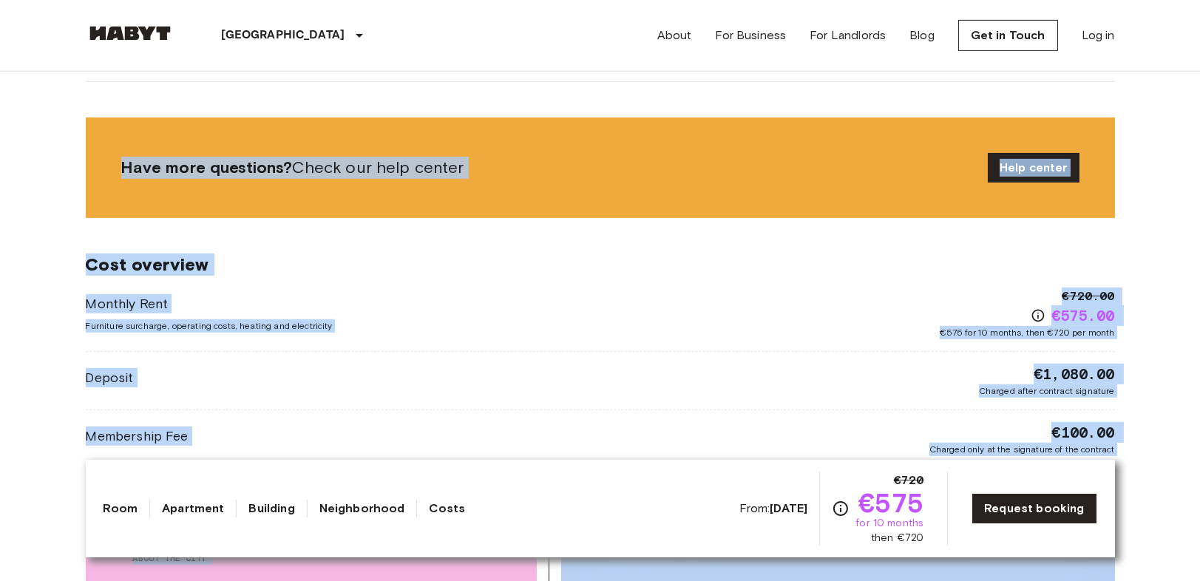
scroll to position [1889, 0]
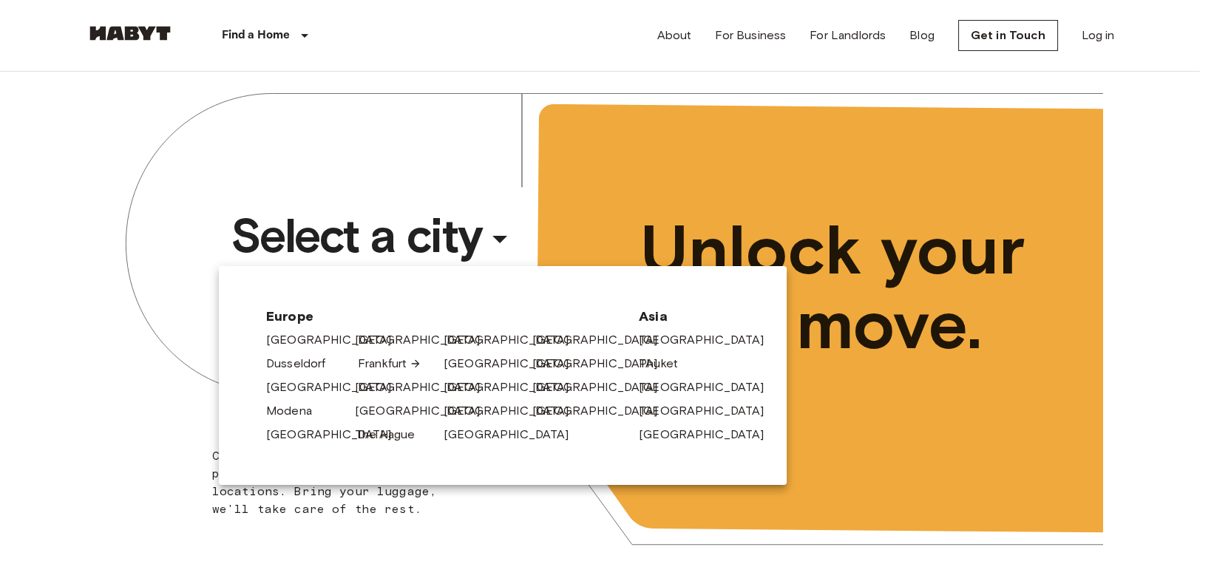
click at [362, 362] on link "Frankfurt" at bounding box center [390, 364] width 64 height 18
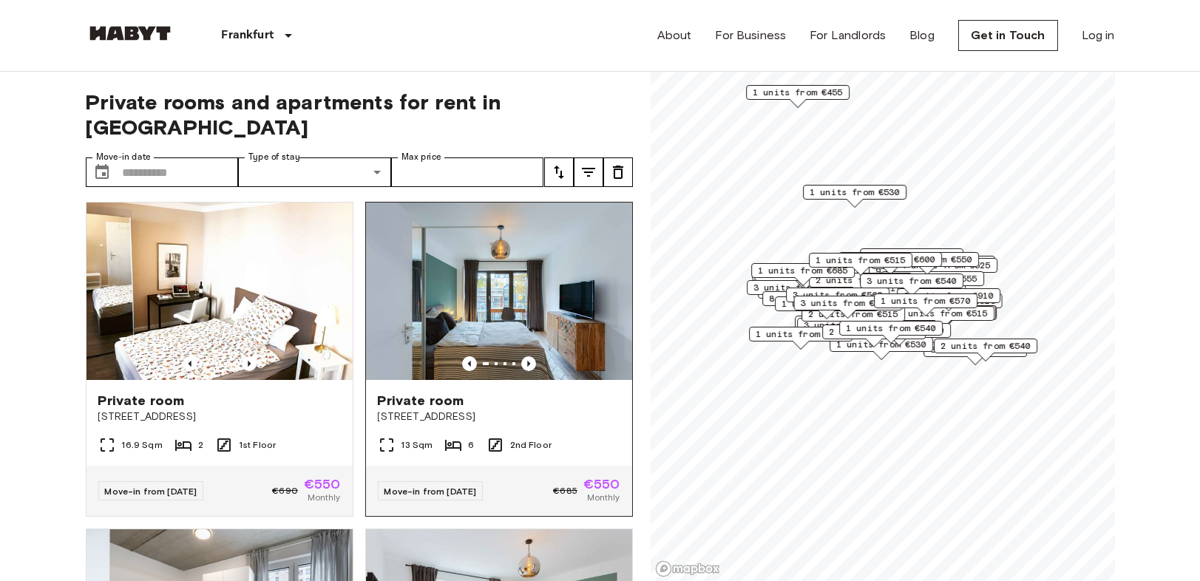
scroll to position [657, 0]
click at [204, 158] on input "Move-in date" at bounding box center [181, 173] width 116 height 30
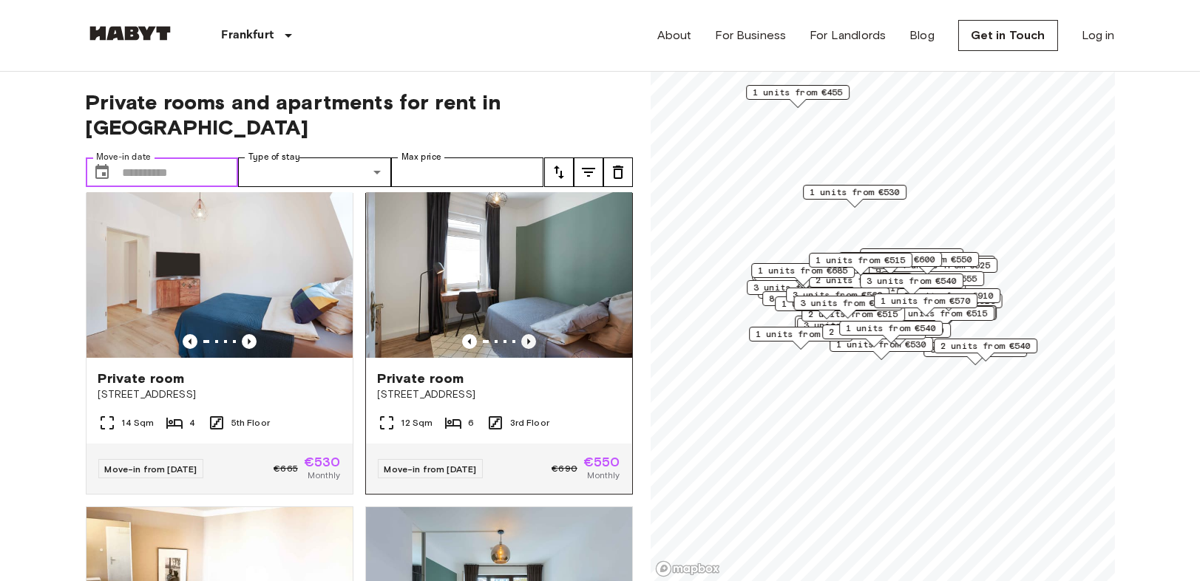
scroll to position [328, 0]
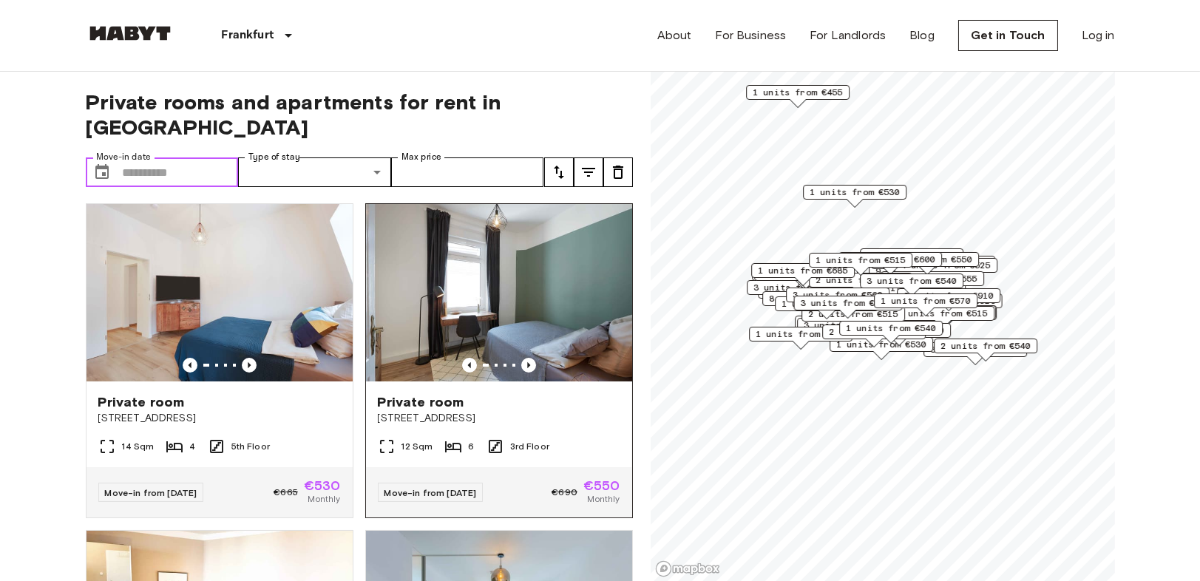
click at [552, 325] on img at bounding box center [499, 292] width 266 height 177
